Goal: Transaction & Acquisition: Purchase product/service

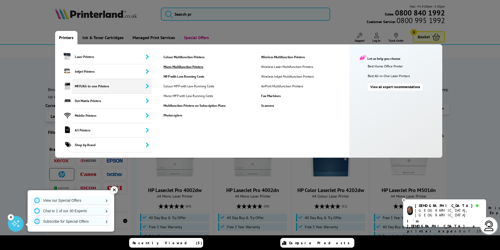
click at [189, 67] on link "Mono Multifunction Printers" at bounding box center [208, 67] width 97 height 4
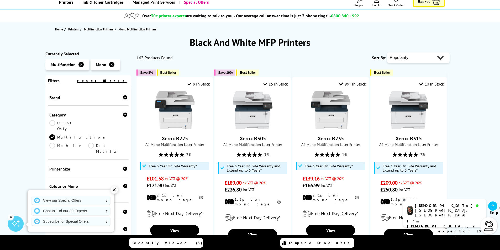
scroll to position [63, 0]
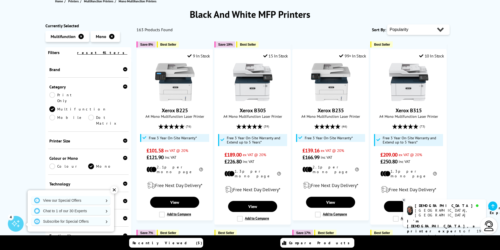
click at [439, 32] on select "Popularity Rating Price - Low to High Price - High to Low Running Costs - Low t…" at bounding box center [418, 29] width 62 height 10
select select "Price Ascending"
click at [387, 24] on select "Popularity Rating Price - Low to High Price - High to Low Running Costs - Low t…" at bounding box center [418, 29] width 62 height 10
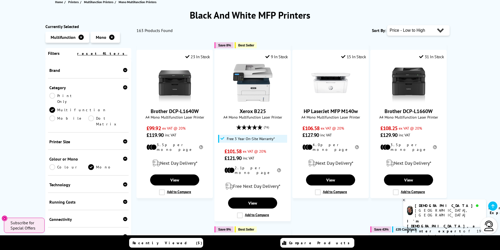
scroll to position [51, 0]
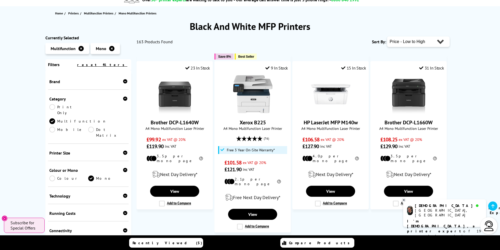
click at [123, 81] on icon at bounding box center [125, 81] width 4 height 4
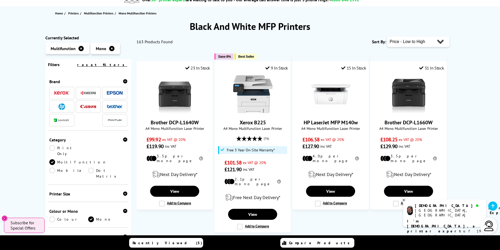
click at [67, 107] on span at bounding box center [62, 106] width 16 height 7
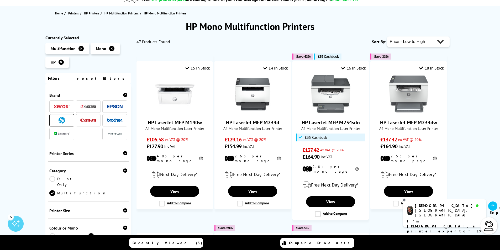
click at [113, 118] on span at bounding box center [115, 120] width 16 height 7
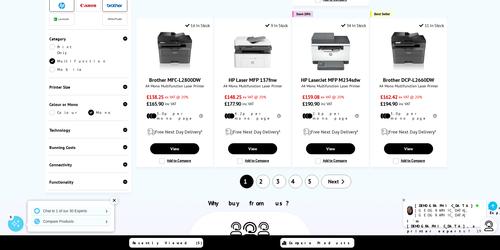
scroll to position [457, 0]
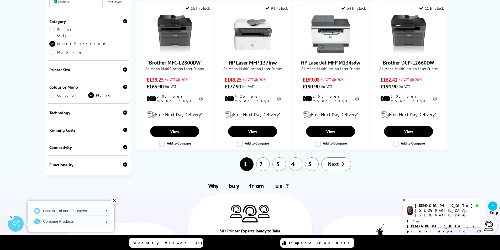
click at [266, 157] on link "2" at bounding box center [263, 164] width 14 height 14
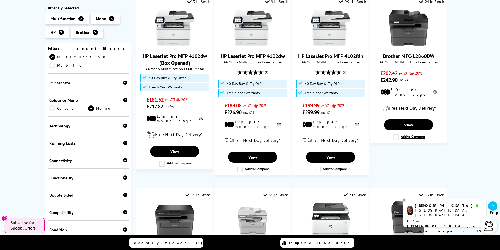
scroll to position [89, 0]
click at [123, 192] on icon at bounding box center [125, 194] width 4 height 4
click at [92, 200] on link "Scan" at bounding box center [107, 203] width 39 height 6
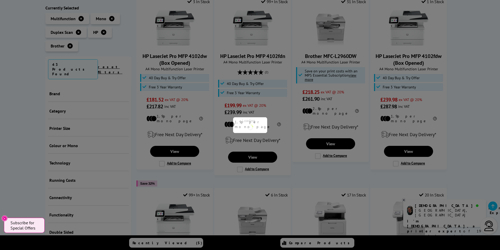
scroll to position [147, 0]
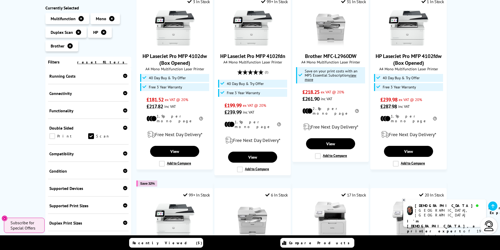
click at [52, 137] on link "Print" at bounding box center [68, 136] width 39 height 6
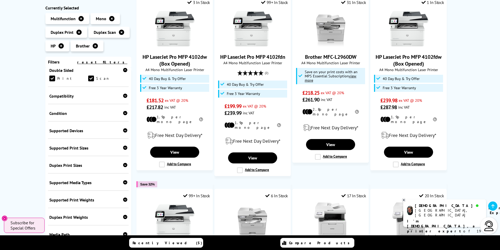
scroll to position [119, 0]
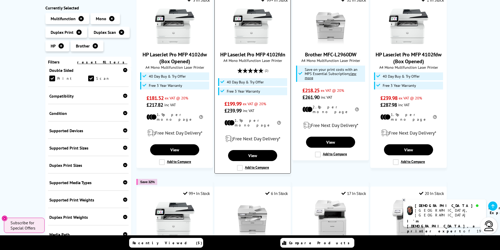
click at [251, 39] on img at bounding box center [252, 26] width 39 height 39
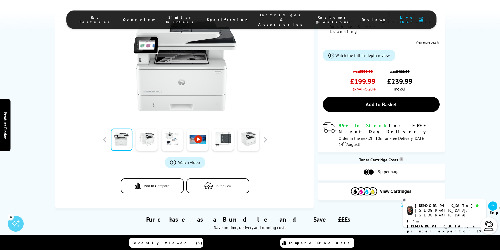
scroll to position [145, 0]
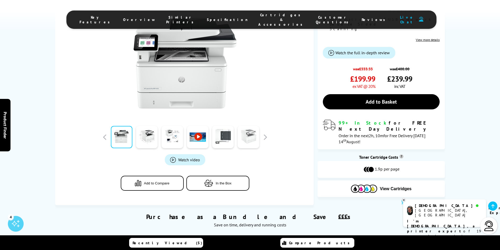
click at [251, 126] on link at bounding box center [248, 137] width 22 height 22
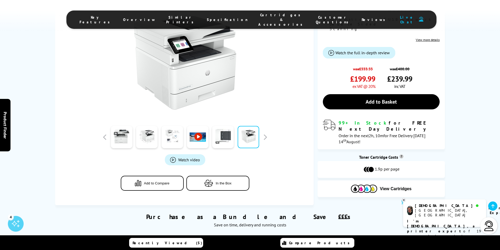
click at [174, 126] on link at bounding box center [172, 137] width 22 height 22
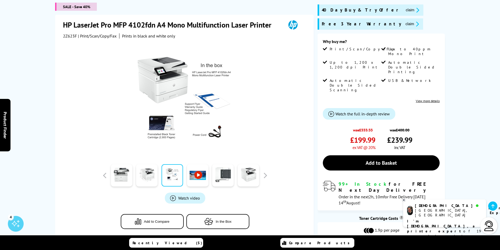
scroll to position [56, 0]
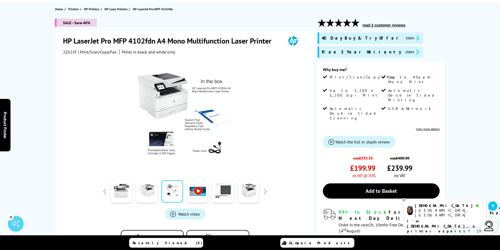
click at [402, 201] on icon at bounding box center [403, 200] width 3 height 4
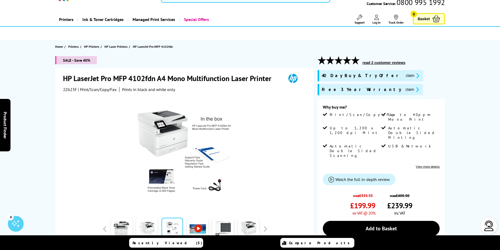
scroll to position [0, 0]
